Goal: Task Accomplishment & Management: Manage account settings

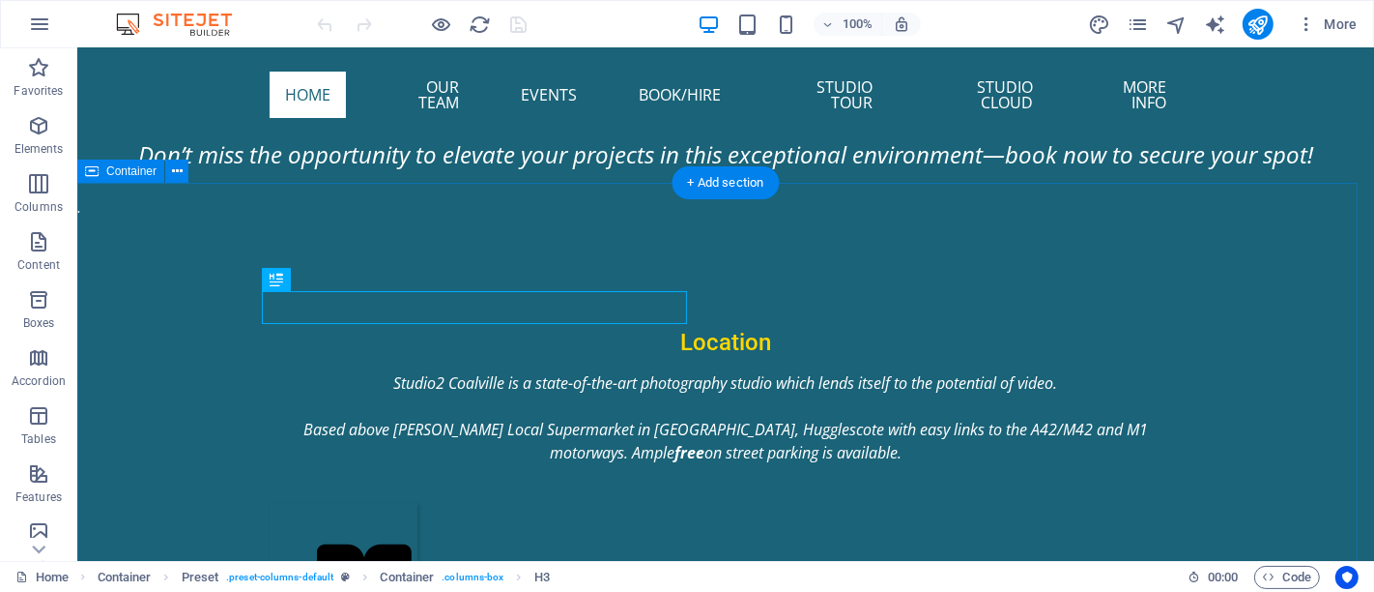
scroll to position [1094, 0]
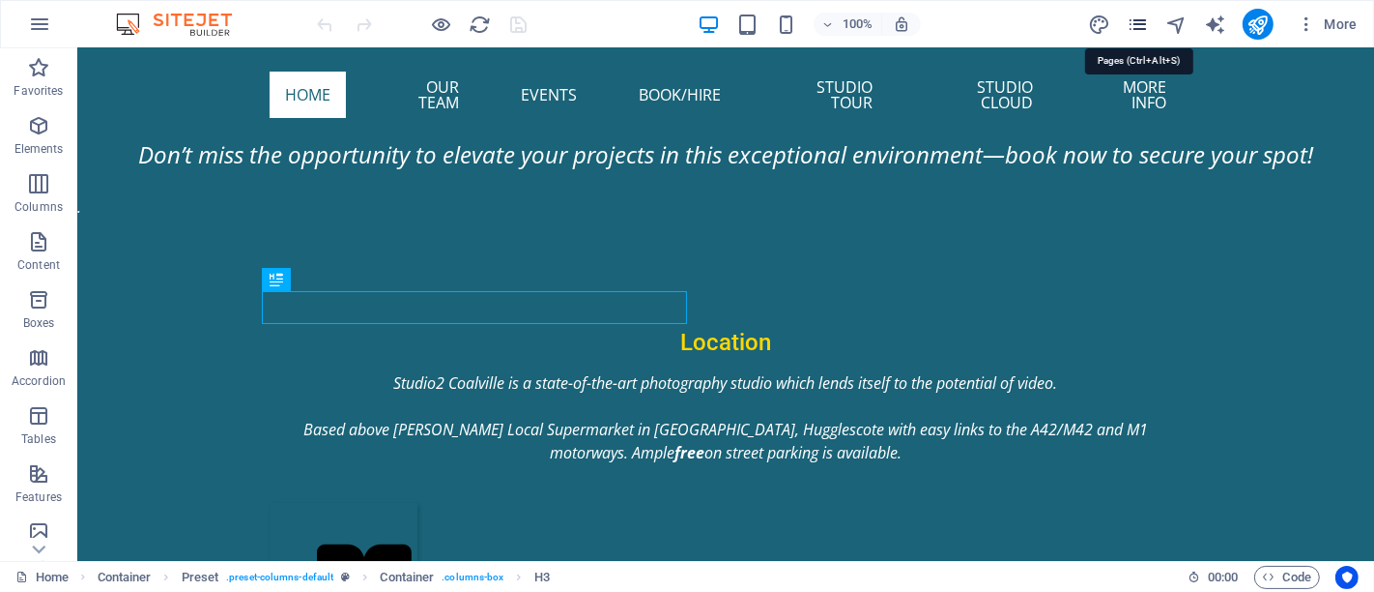
click at [1147, 27] on icon "pages" at bounding box center [1138, 25] width 22 height 22
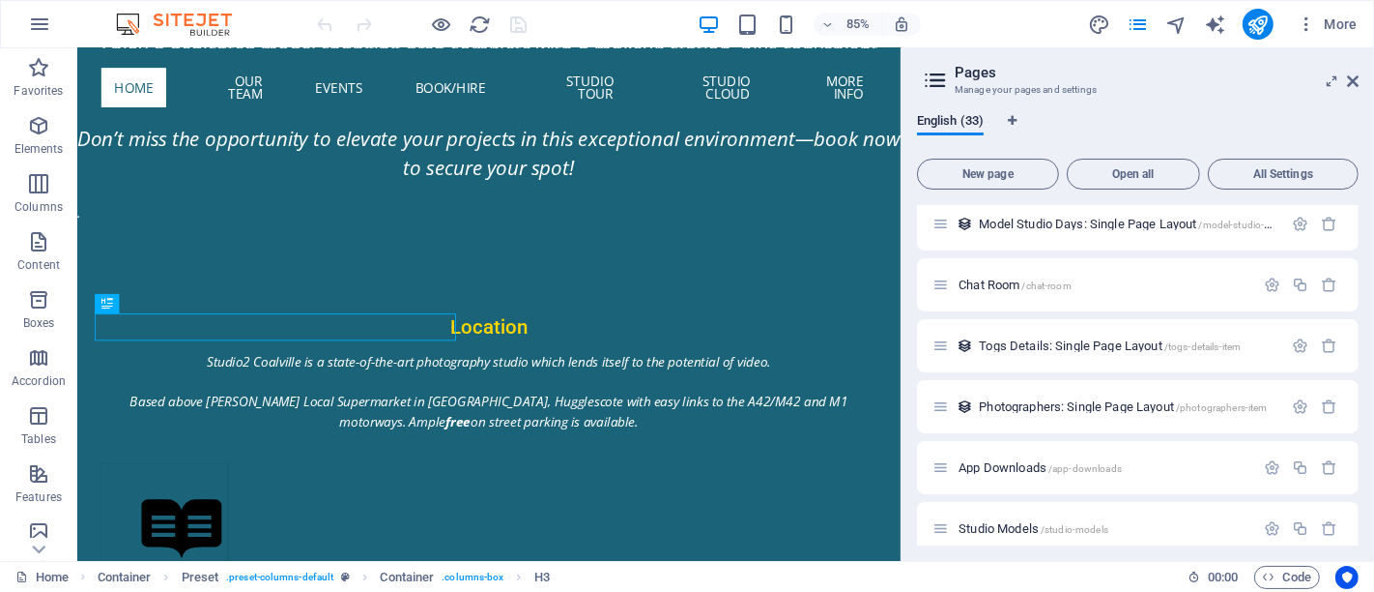
scroll to position [1667, 0]
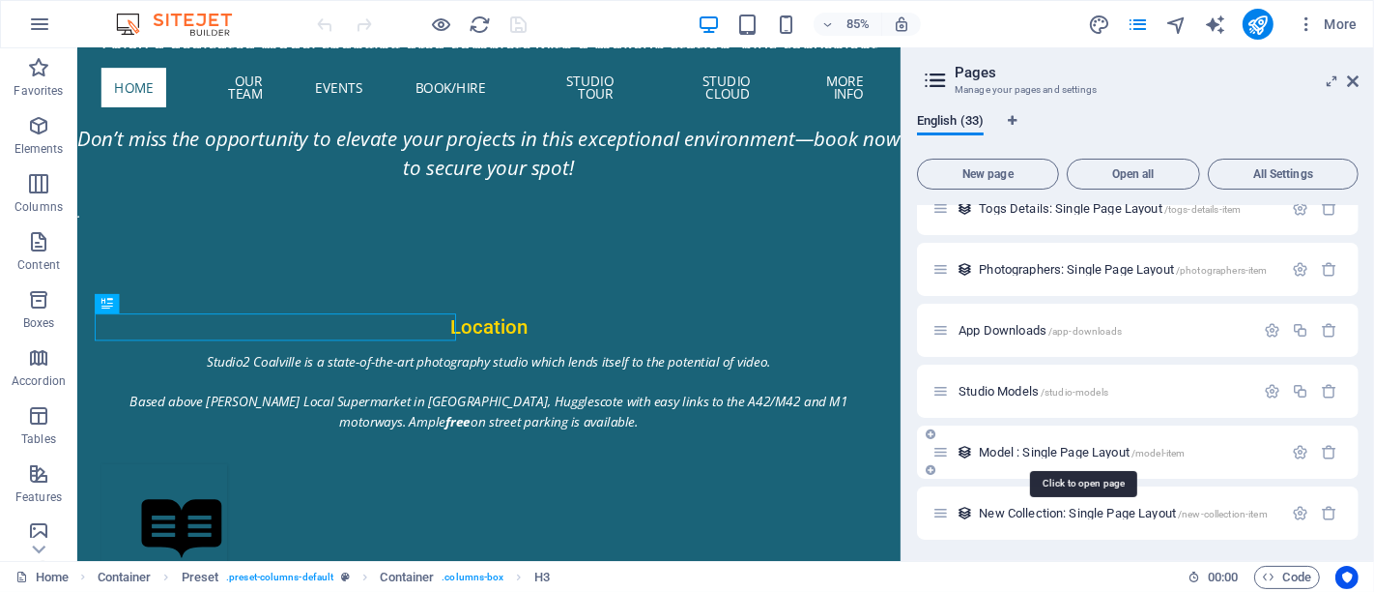
click at [1061, 445] on span "Model : Single Page Layout /model-item" at bounding box center [1082, 452] width 206 height 14
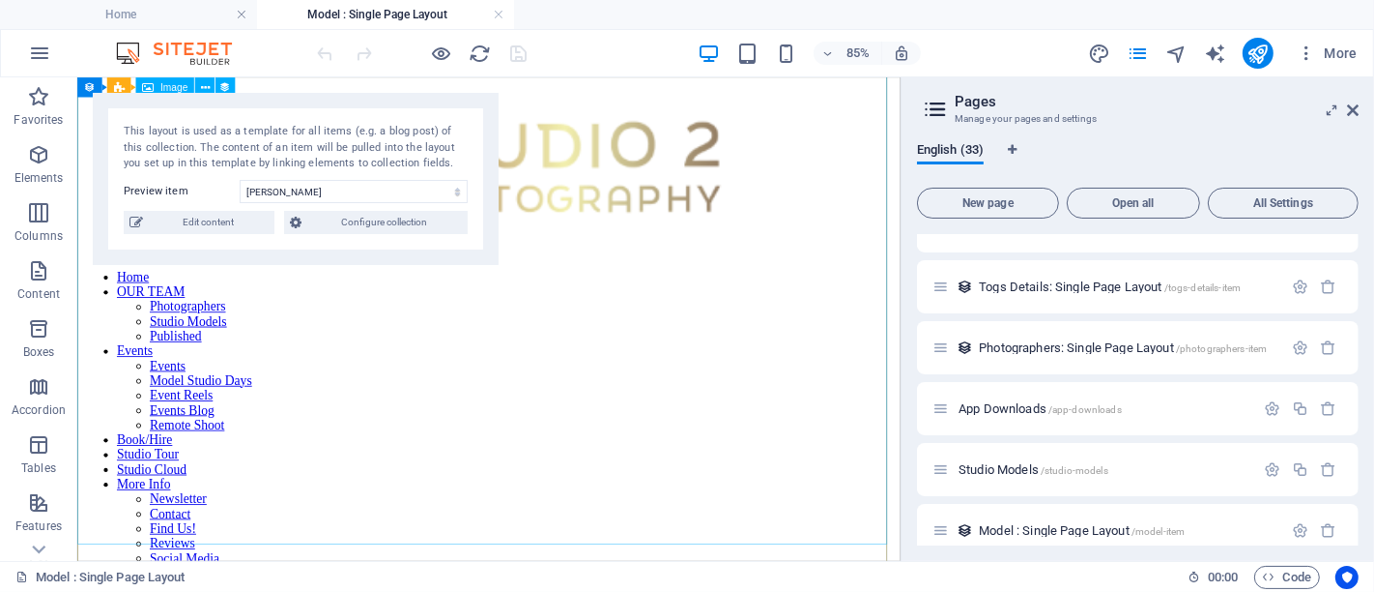
scroll to position [751, 0]
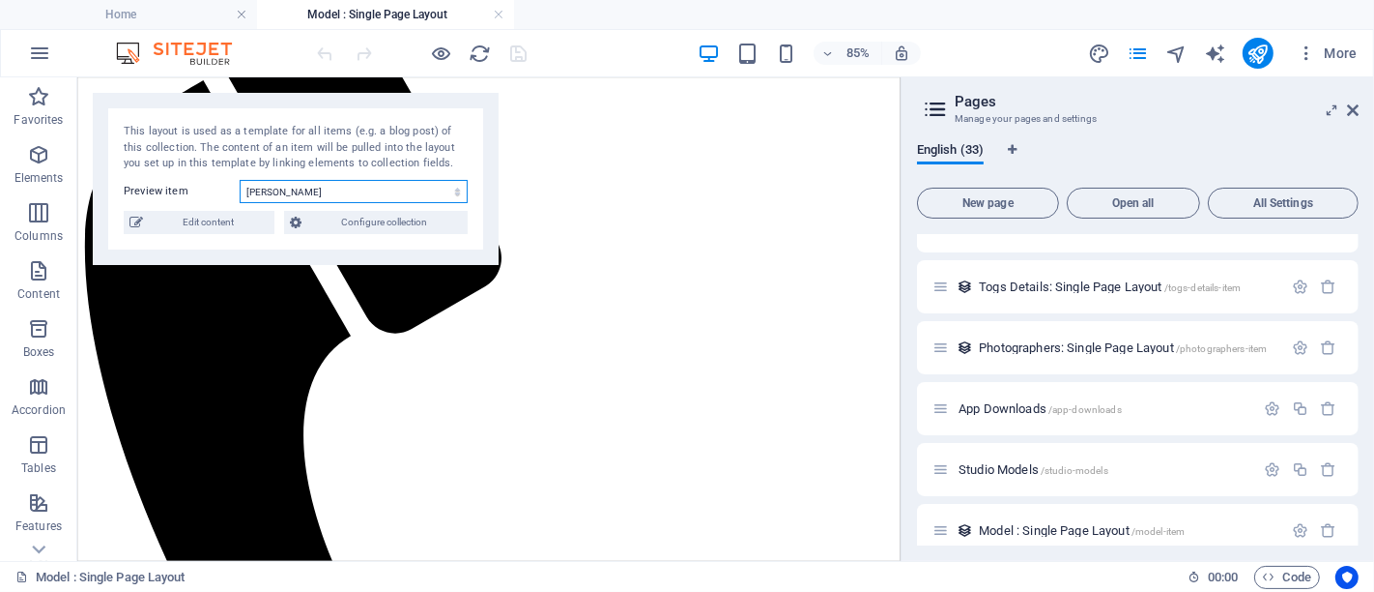
click at [290, 189] on select "[PERSON_NAME] Mercedes [PERSON_NAME] (English Rose) [PERSON_NAME] [PERSON_NAME]…" at bounding box center [354, 191] width 228 height 23
select select "68a96de7018d1092ea0d3d5c"
click at [240, 180] on select "[PERSON_NAME] Mercedes [PERSON_NAME] (English Rose) [PERSON_NAME] [PERSON_NAME]…" at bounding box center [354, 191] width 228 height 23
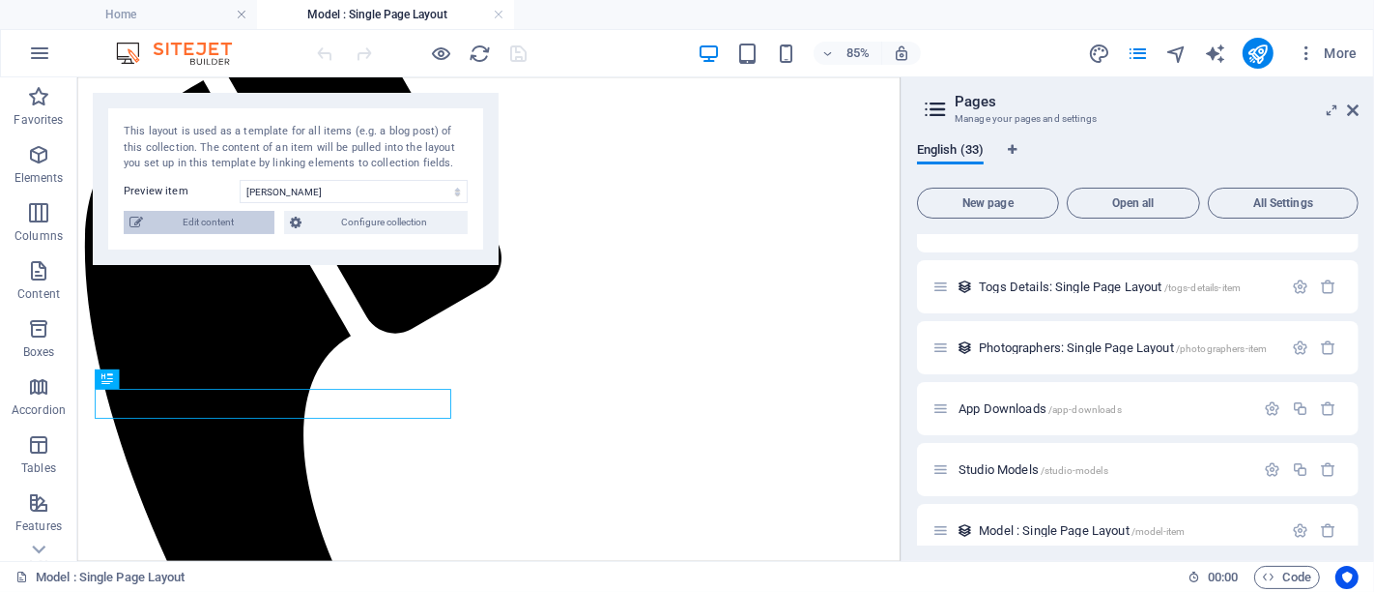
click at [243, 219] on span "Edit content" at bounding box center [209, 222] width 120 height 23
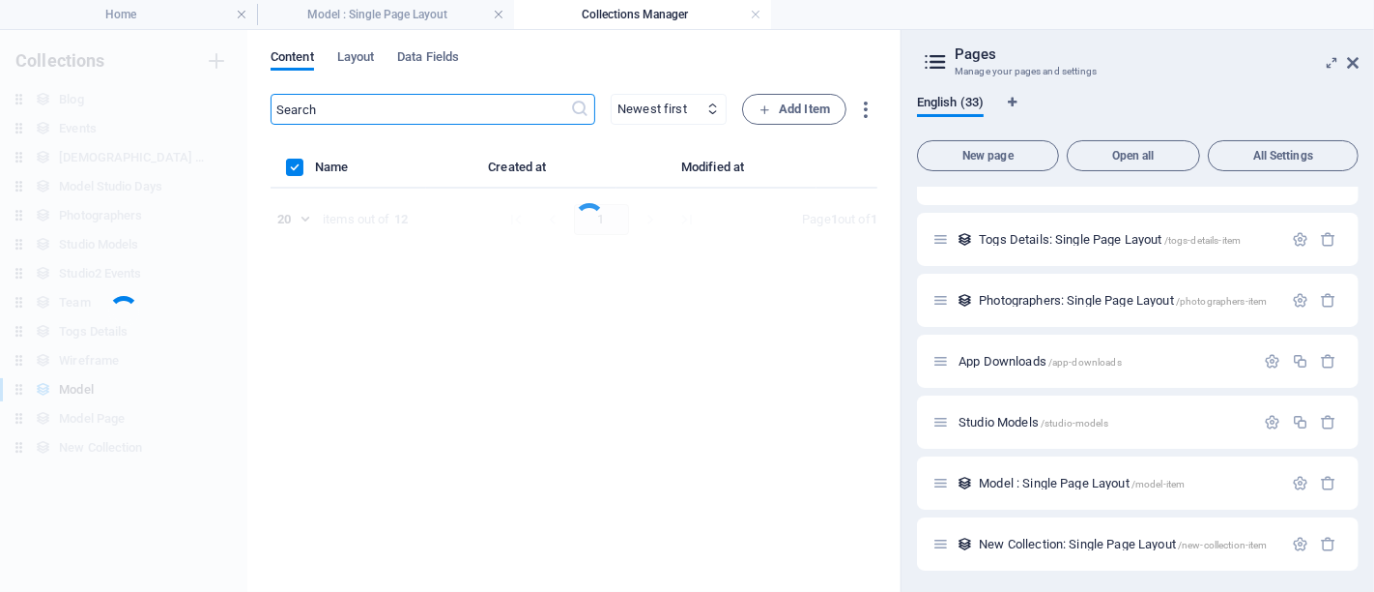
scroll to position [0, 0]
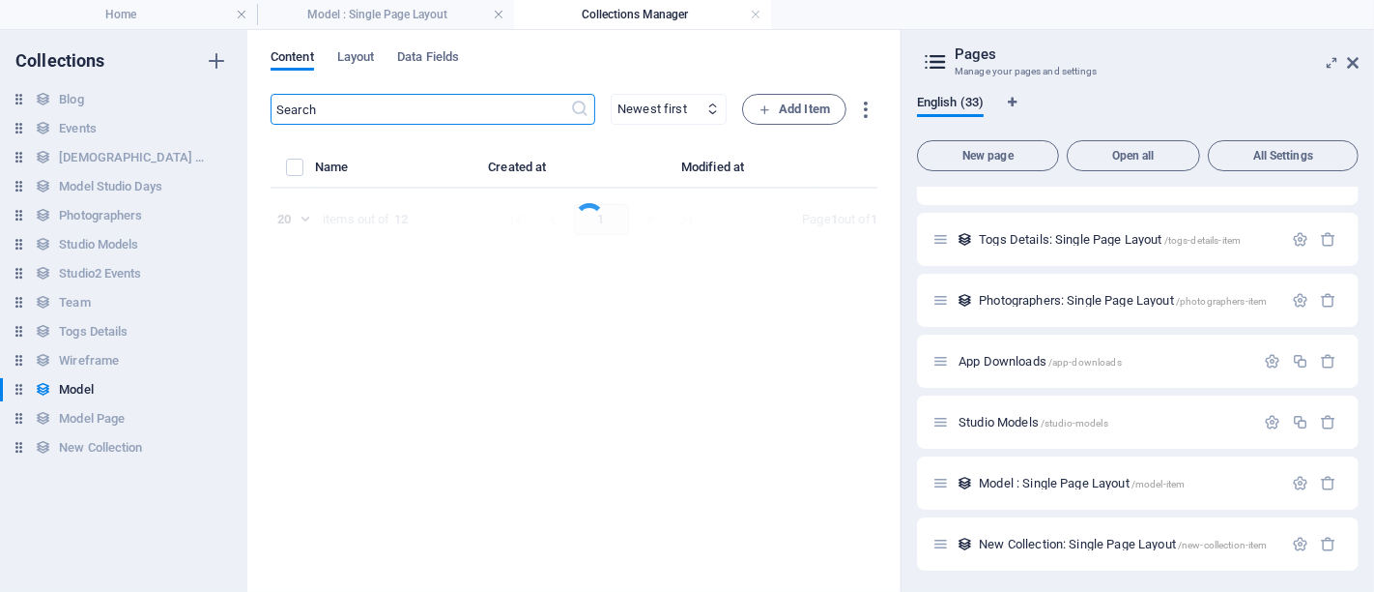
select select "columns.price_DESC"
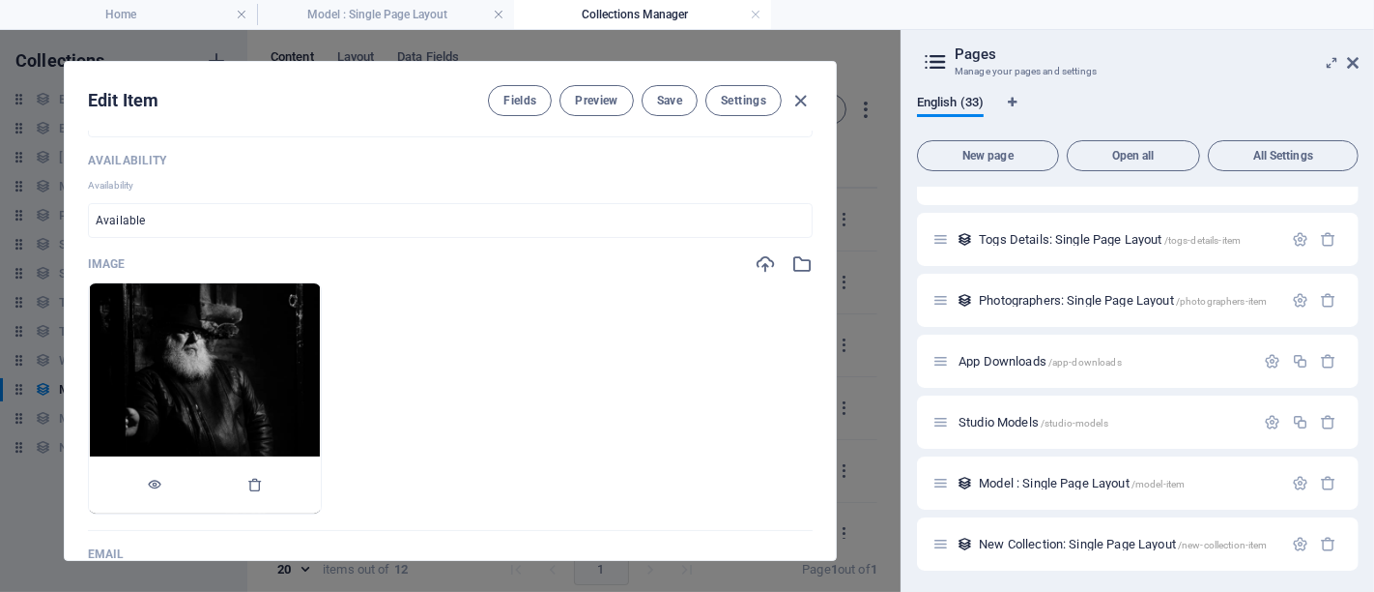
scroll to position [322, 0]
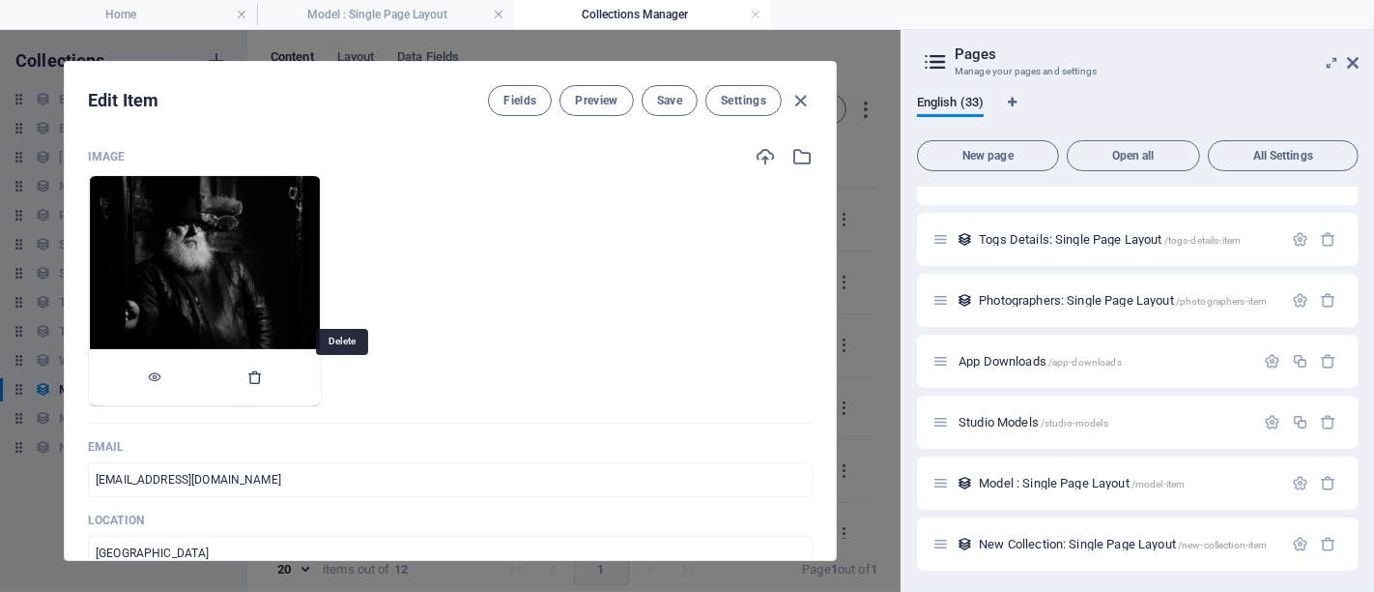
click at [263, 371] on icon "button" at bounding box center [254, 376] width 15 height 15
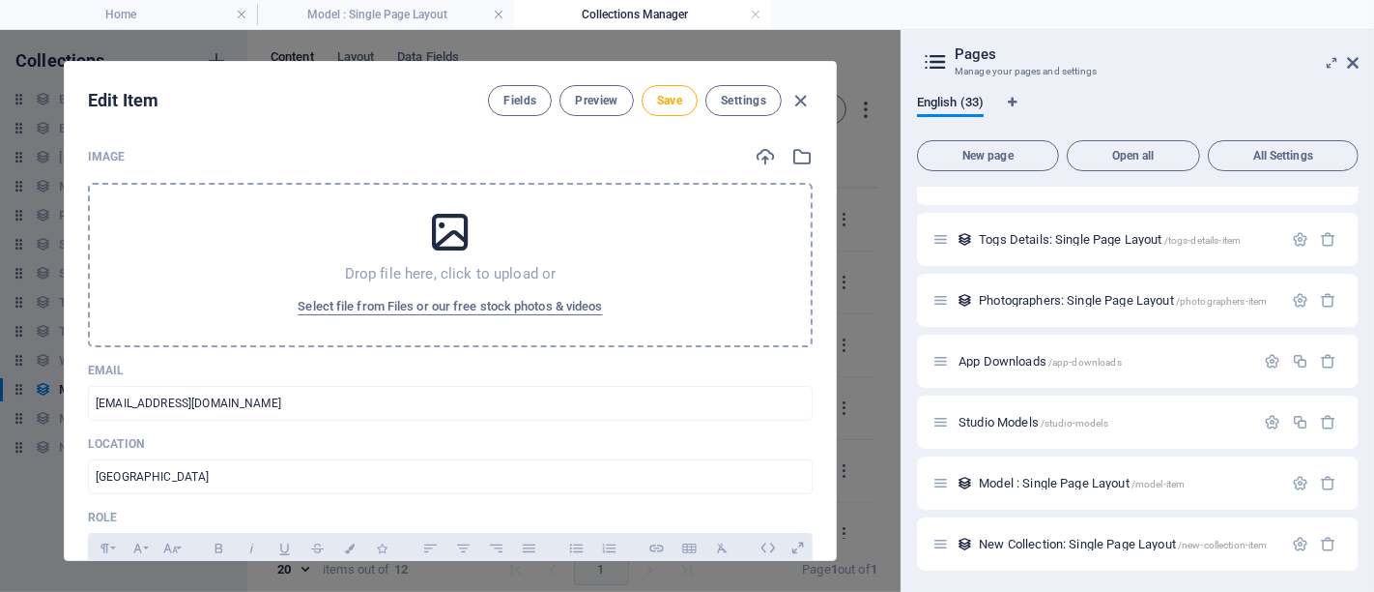
click at [465, 230] on icon at bounding box center [450, 232] width 48 height 48
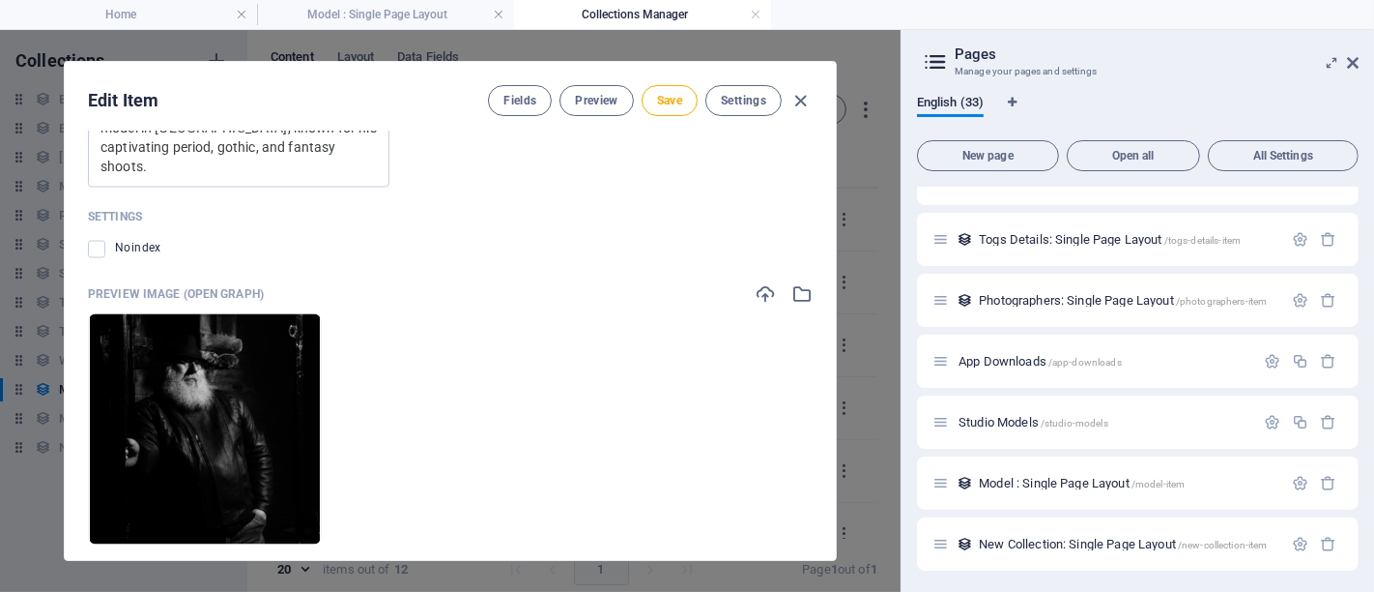
scroll to position [3121, 0]
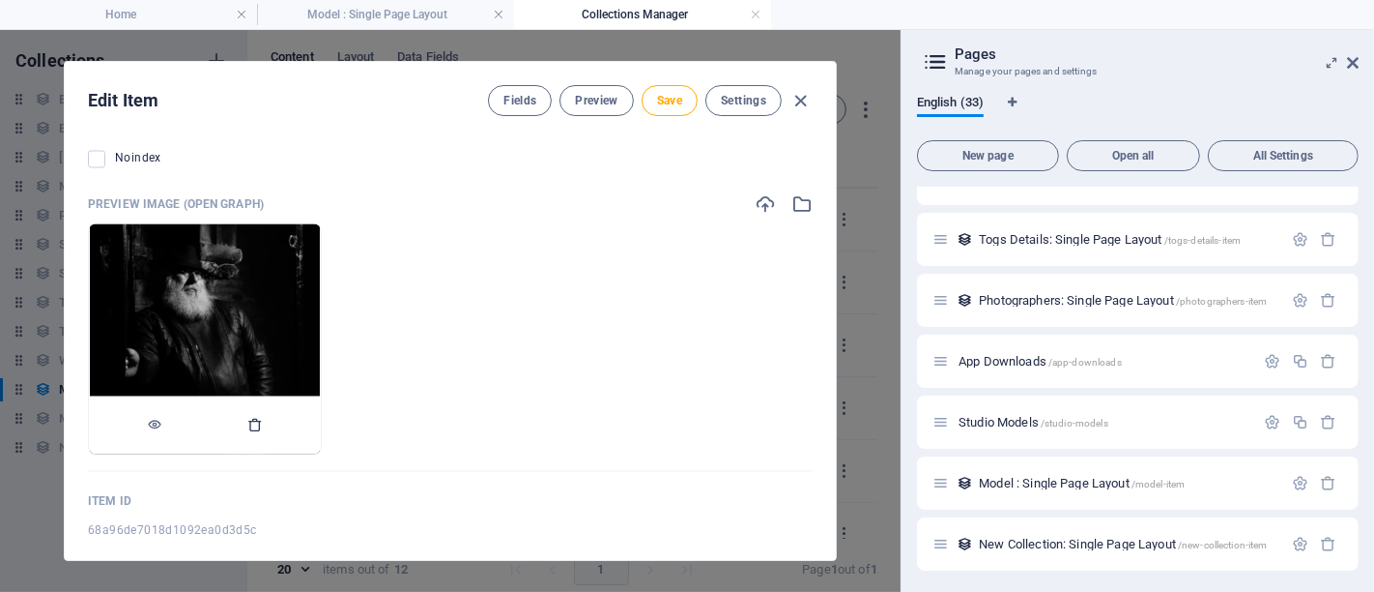
click at [263, 418] on icon "button" at bounding box center [254, 425] width 15 height 15
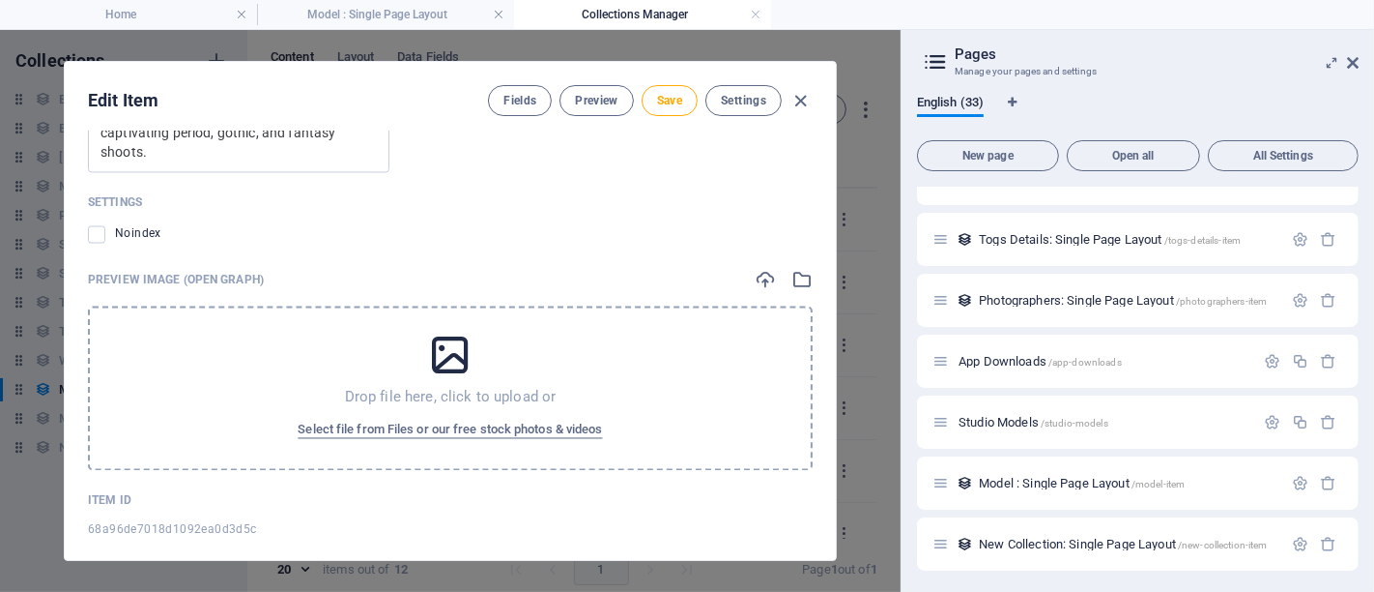
click at [441, 343] on icon at bounding box center [450, 356] width 48 height 48
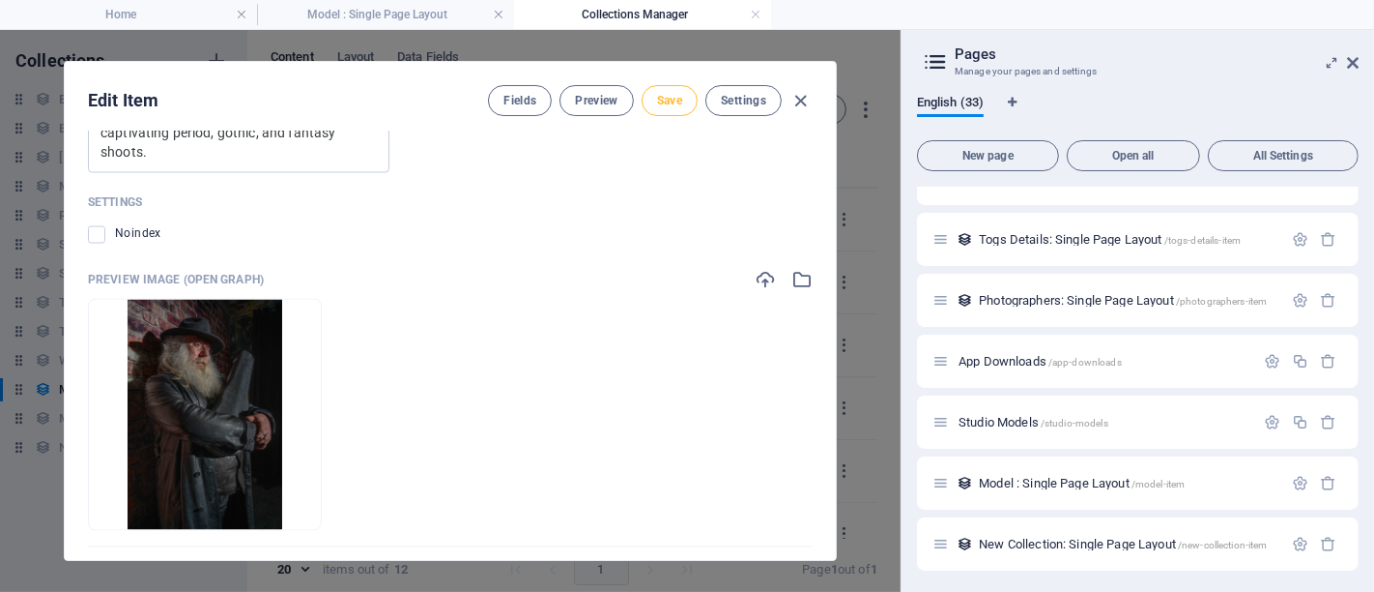
click at [672, 103] on span "Save" at bounding box center [669, 100] width 25 height 15
click at [802, 95] on icon "button" at bounding box center [802, 101] width 22 height 22
type input "[PERSON_NAME]"
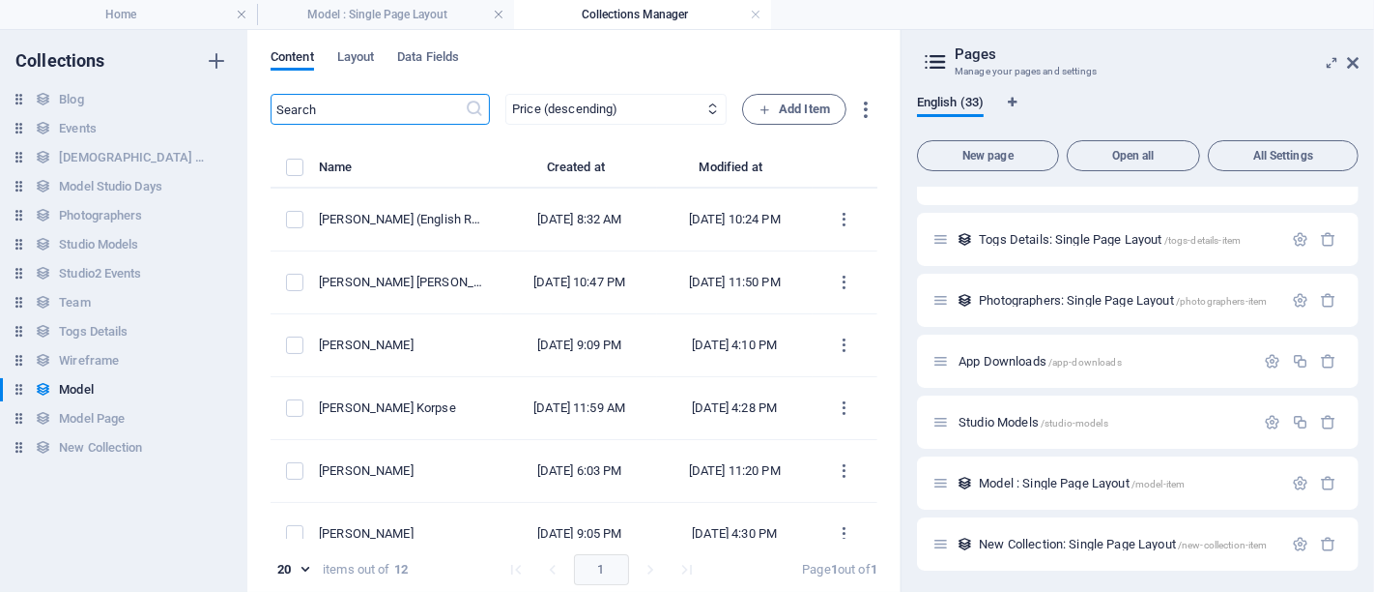
scroll to position [0, 0]
click at [174, 14] on h4 "Home" at bounding box center [128, 14] width 257 height 21
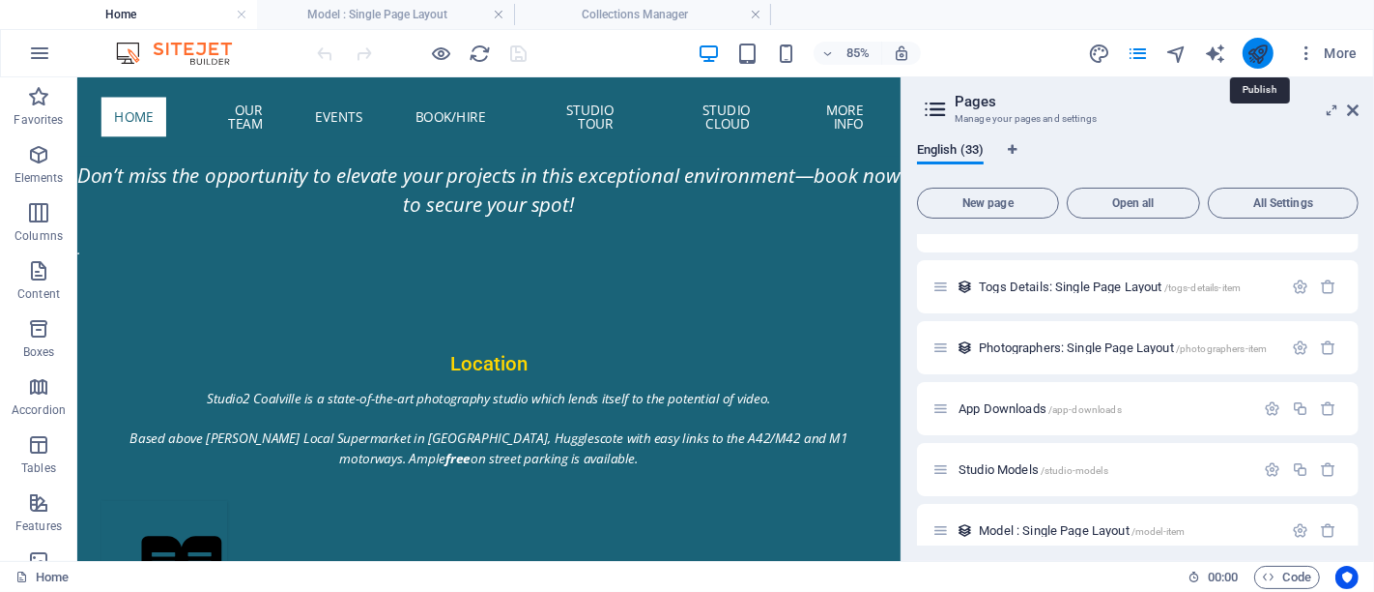
click at [1267, 50] on icon "publish" at bounding box center [1258, 54] width 22 height 22
